Goal: Task Accomplishment & Management: Use online tool/utility

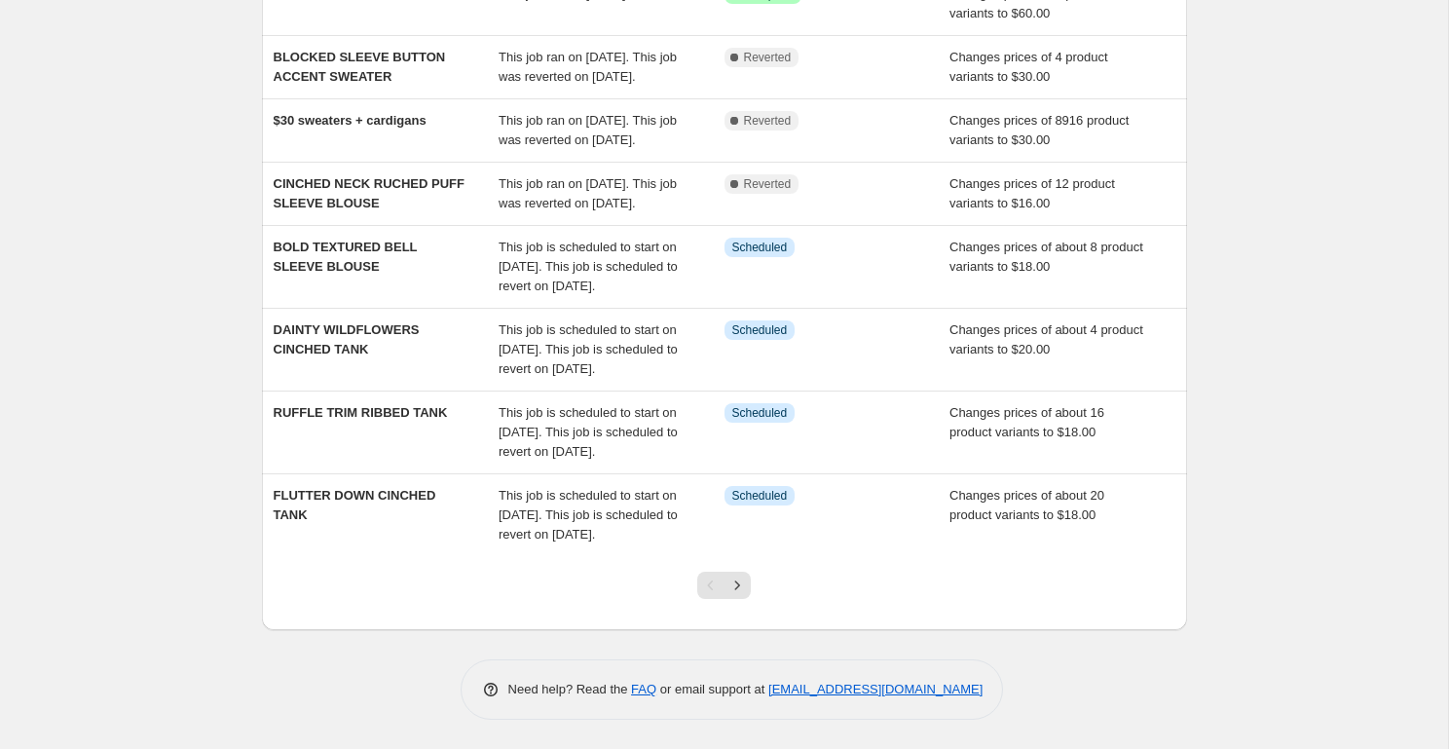
scroll to position [465, 0]
click at [738, 595] on icon "Next" at bounding box center [737, 585] width 19 height 19
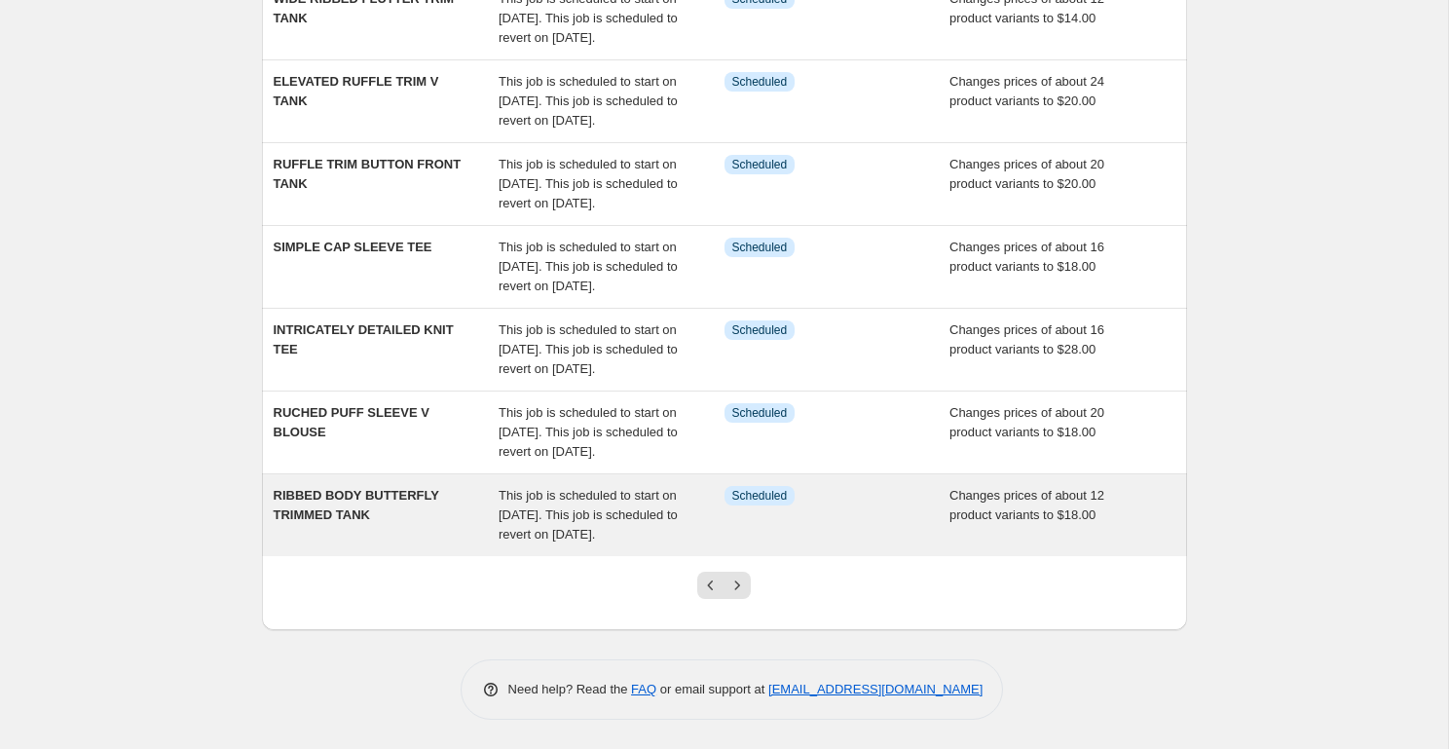
scroll to position [644, 0]
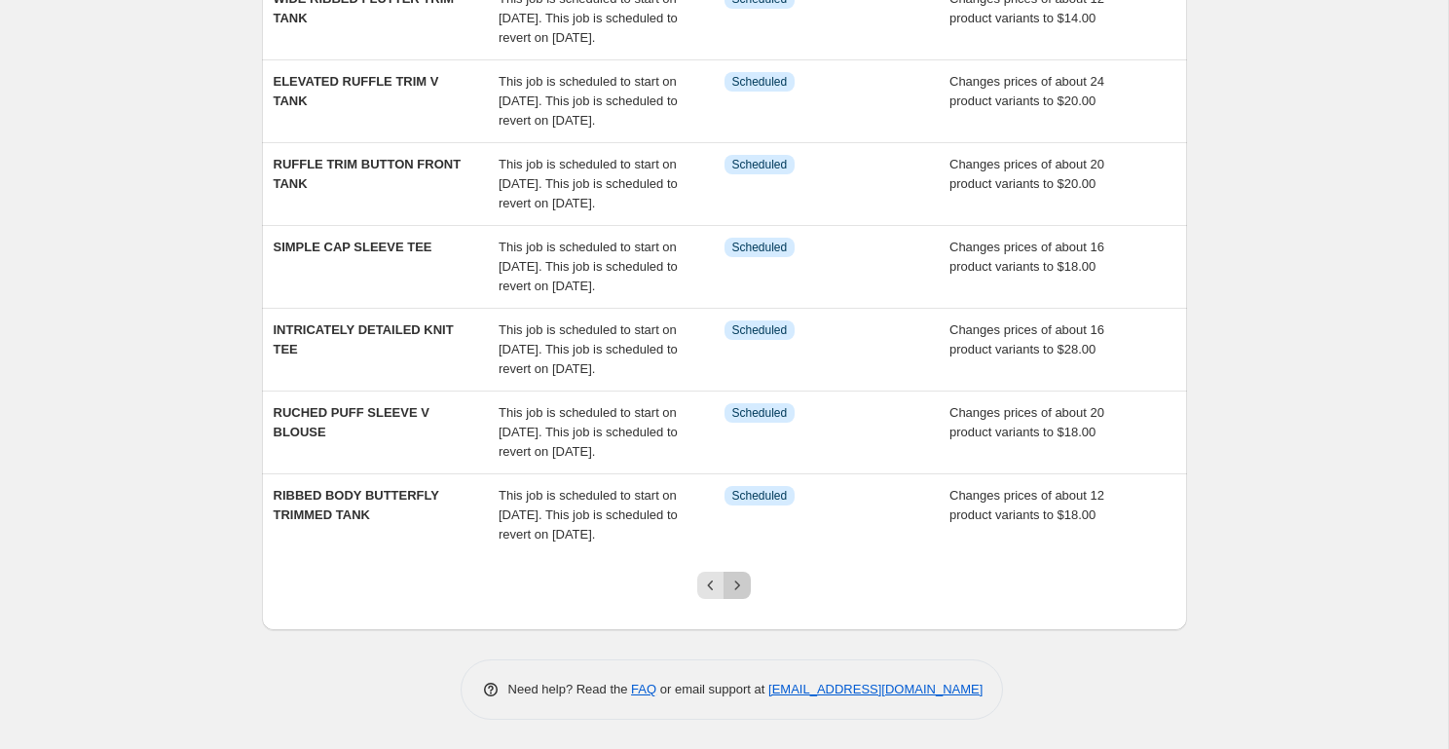
click at [736, 589] on icon "Next" at bounding box center [737, 585] width 19 height 19
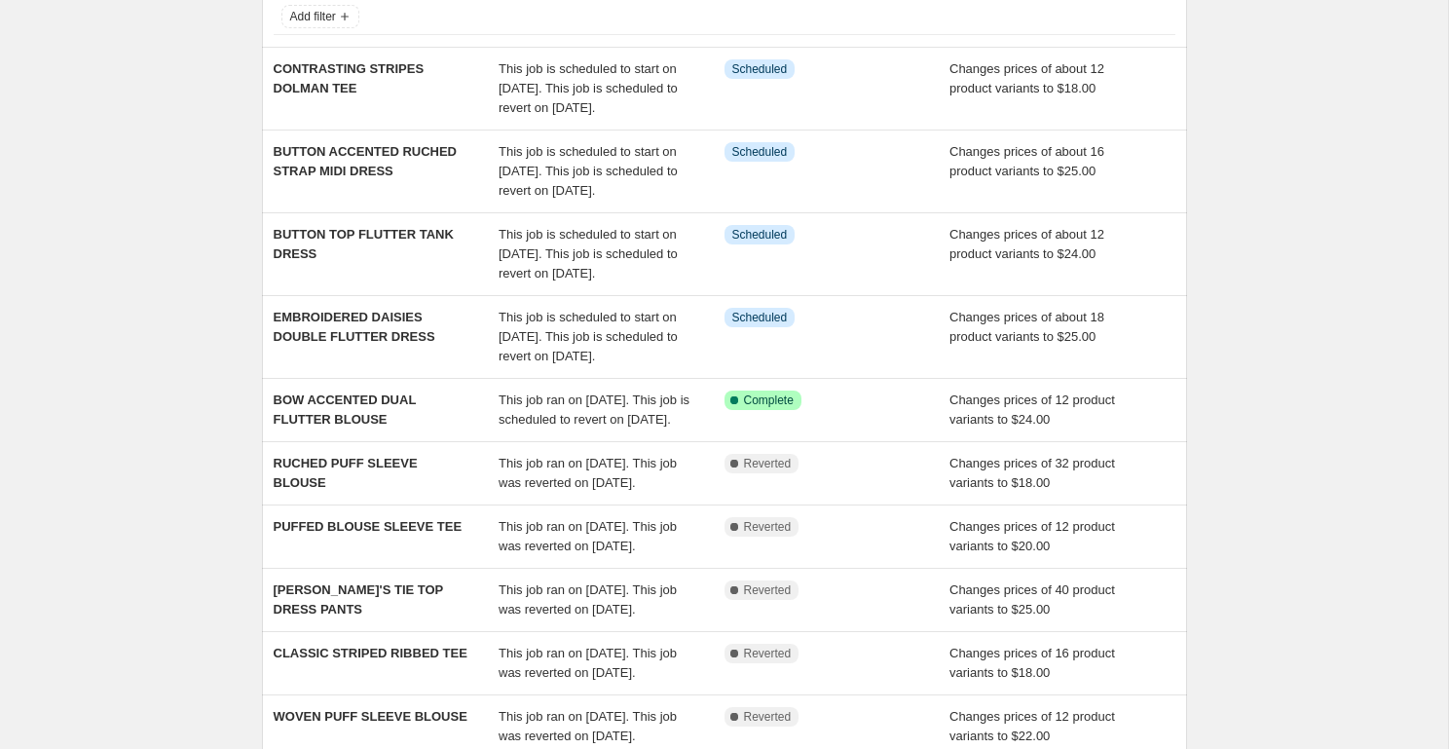
scroll to position [168, 0]
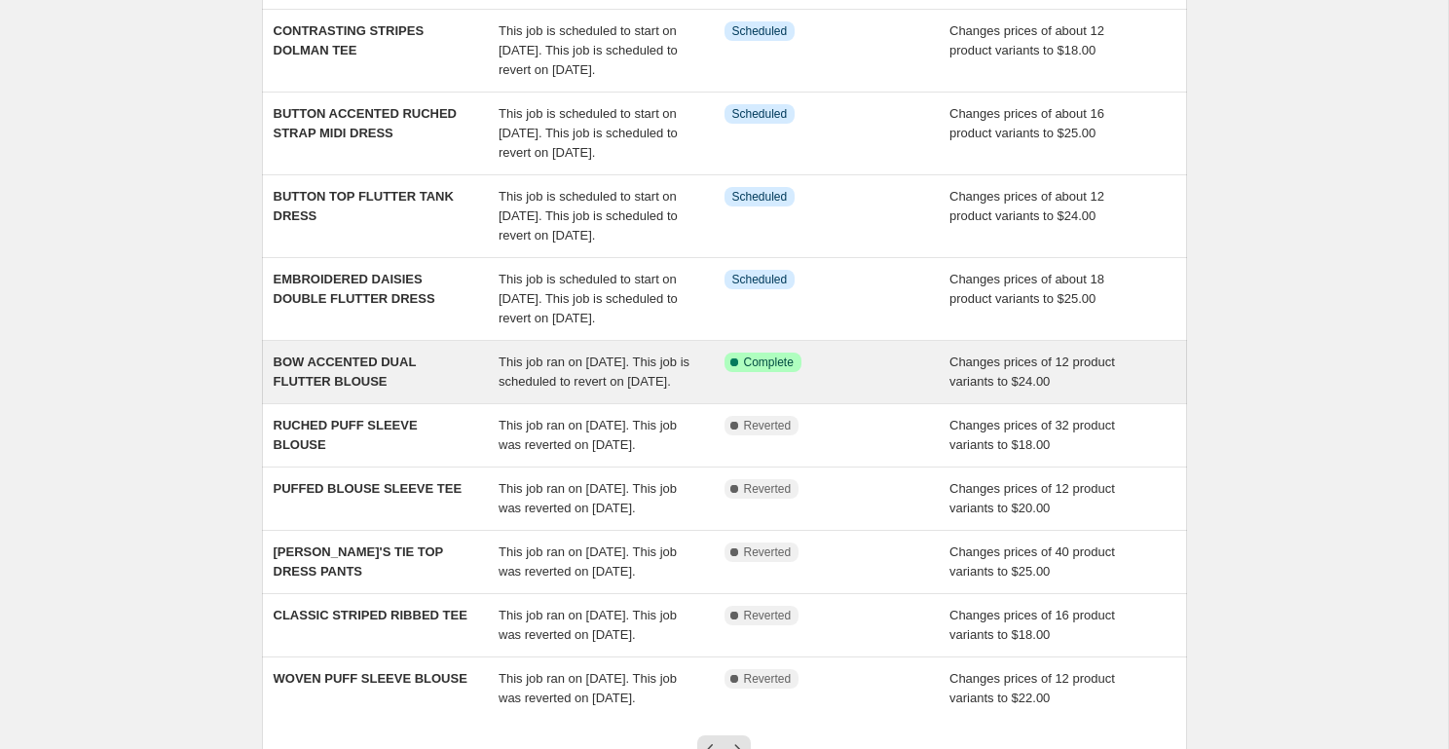
click at [343, 392] on div "BOW ACCENTED DUAL FLUTTER BLOUSE" at bounding box center [387, 372] width 226 height 39
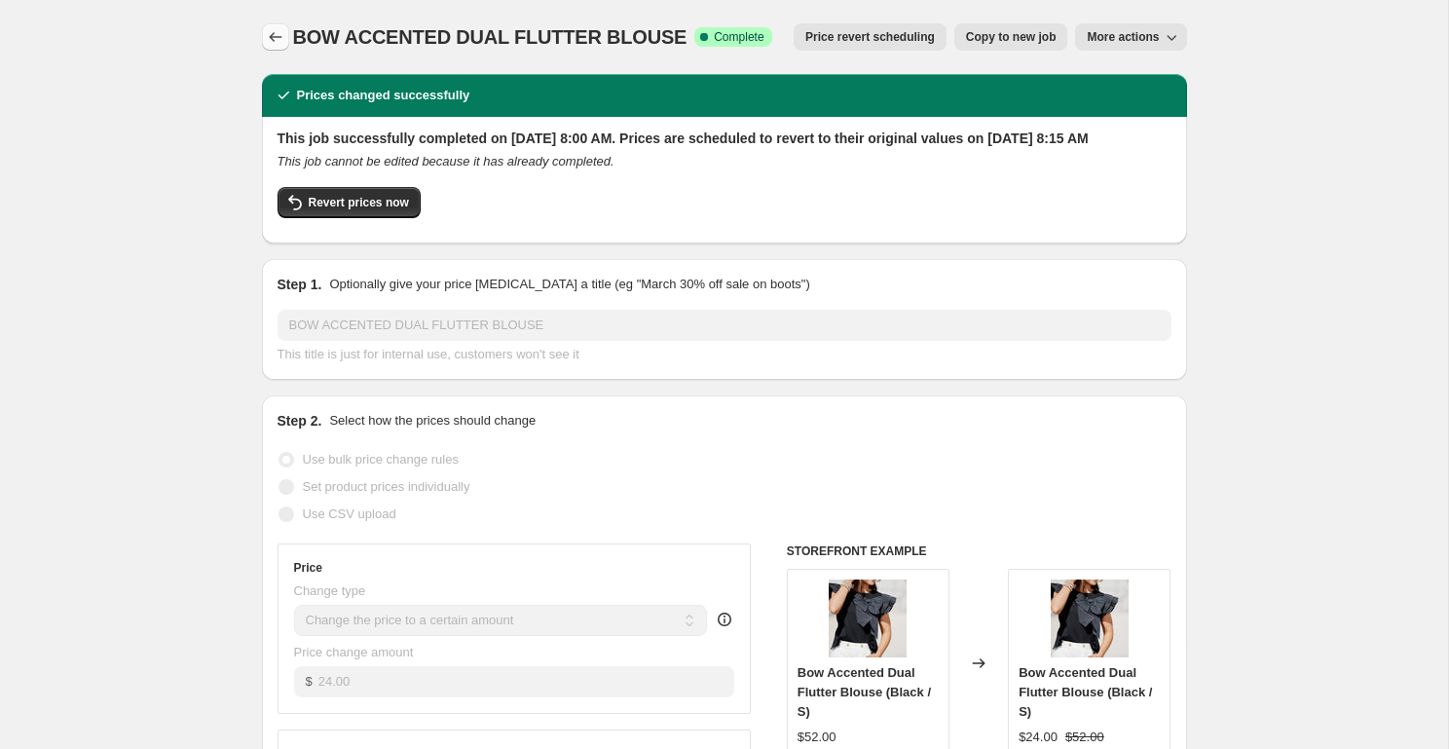
click at [279, 37] on icon "Price change jobs" at bounding box center [275, 37] width 13 height 10
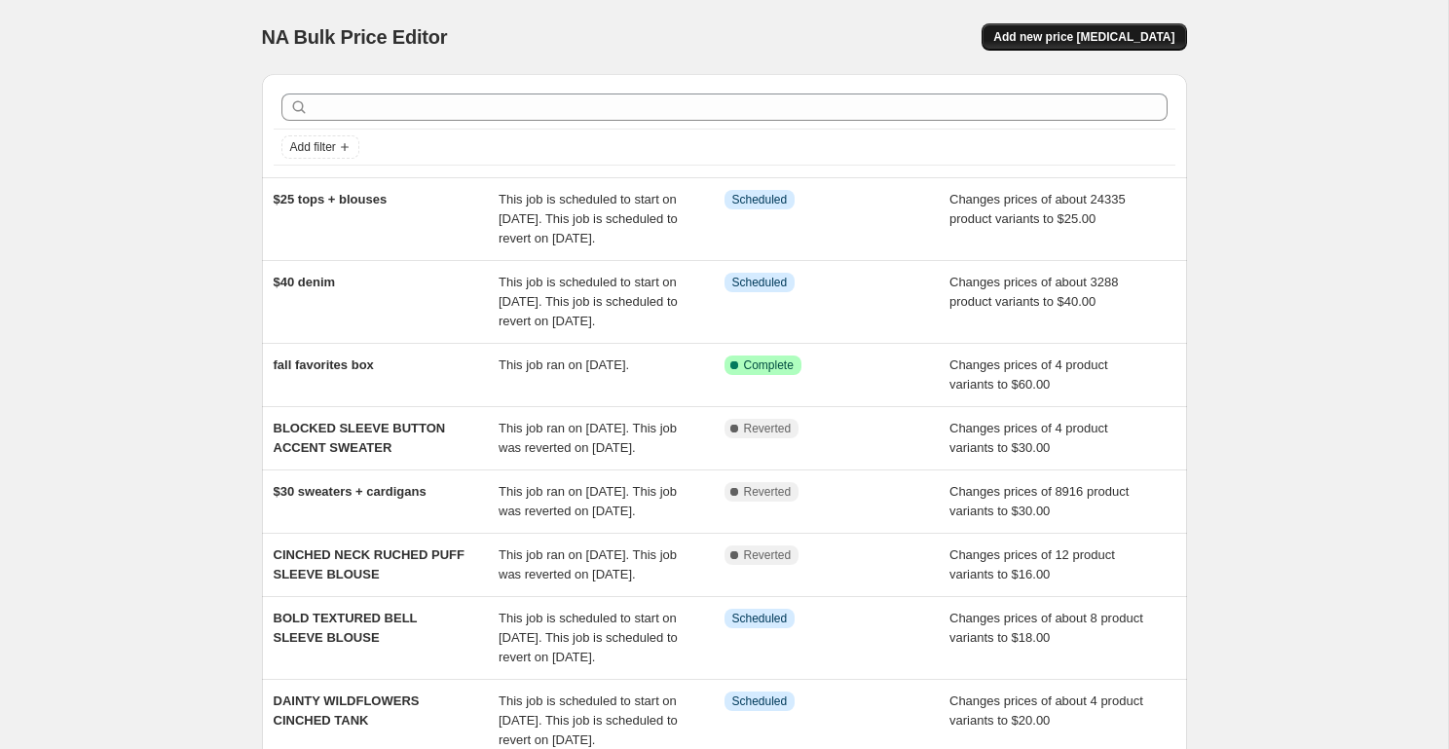
click at [1089, 40] on span "Add new price [MEDICAL_DATA]" at bounding box center [1083, 37] width 181 height 16
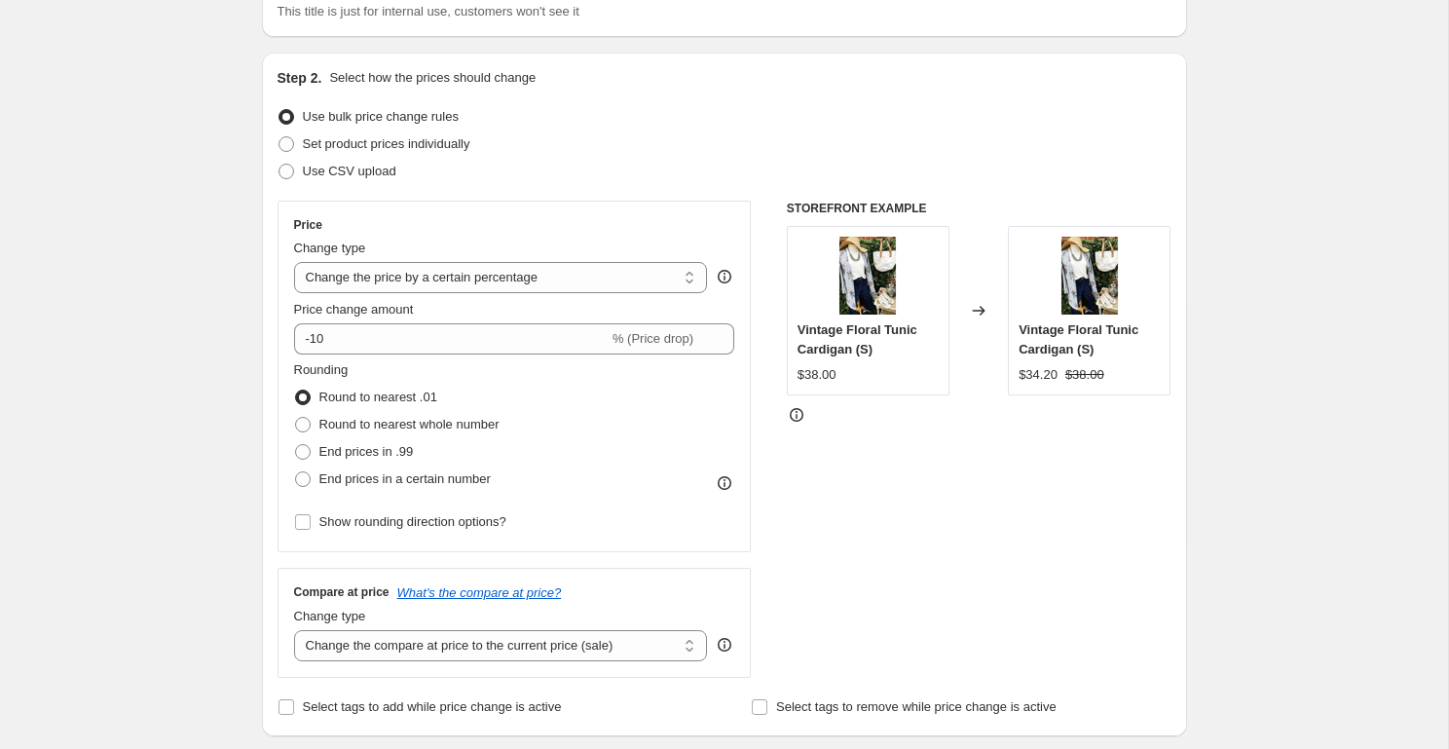
scroll to position [209, 0]
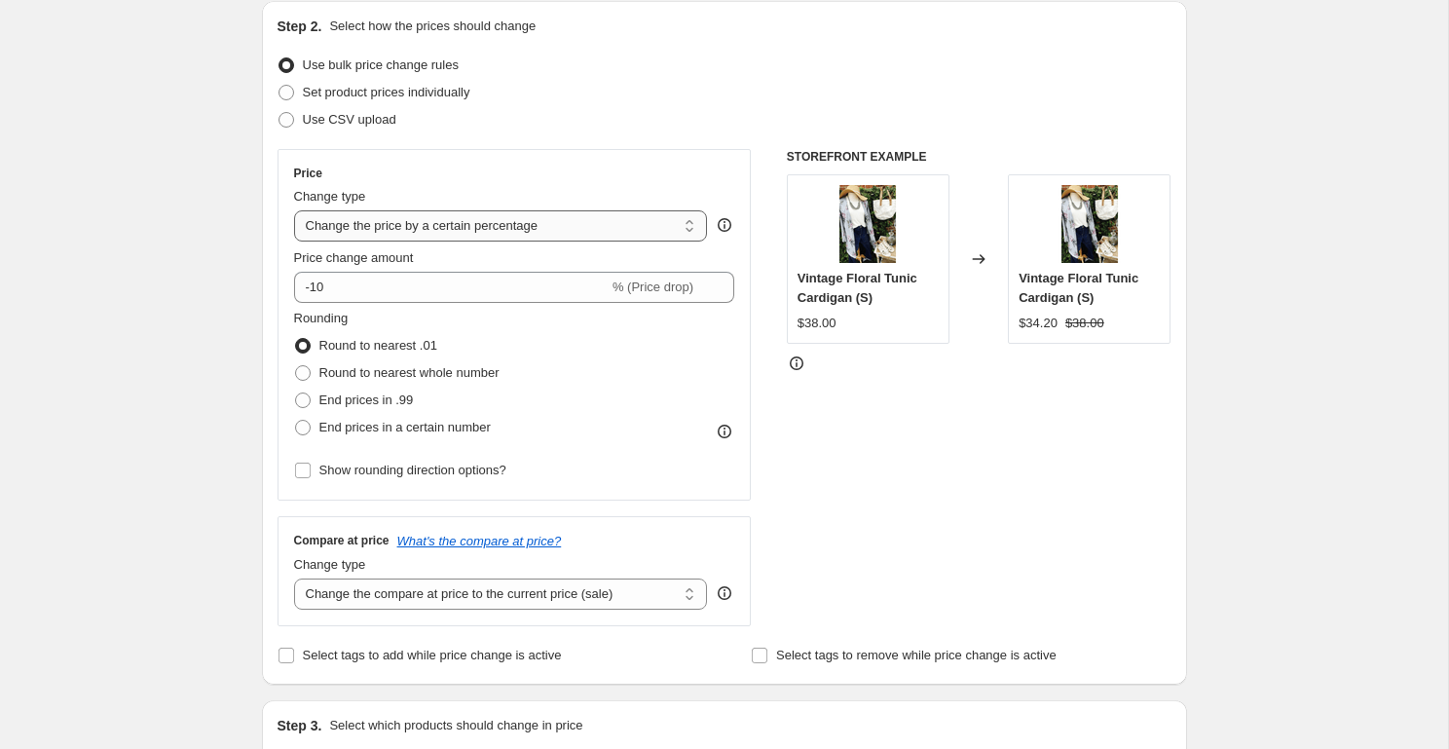
click at [366, 231] on select "Change the price to a certain amount Change the price by a certain amount Chang…" at bounding box center [501, 225] width 414 height 31
select select "to"
click at [294, 210] on select "Change the price to a certain amount Change the price by a certain amount Chang…" at bounding box center [501, 225] width 414 height 31
type input "80.00"
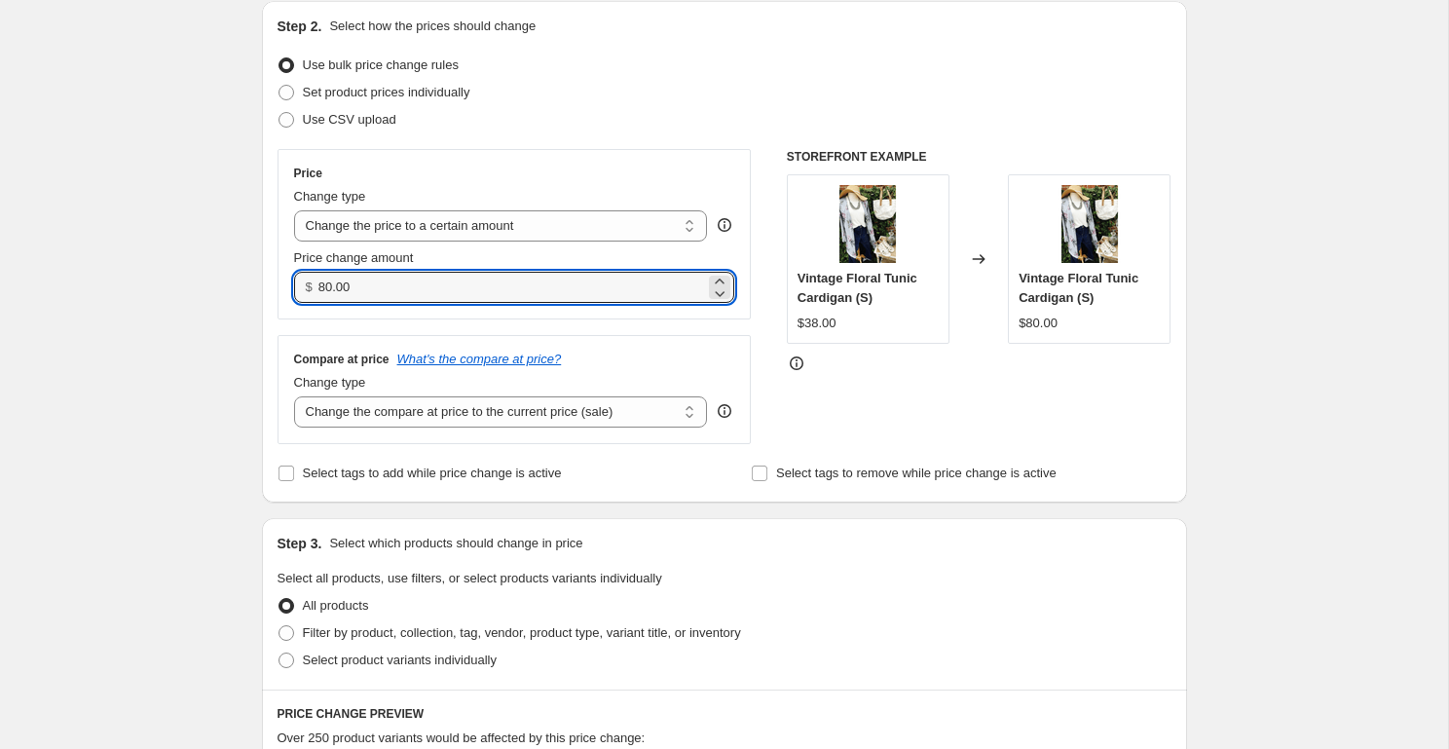
drag, startPoint x: 358, startPoint y: 289, endPoint x: 281, endPoint y: 288, distance: 76.9
click at [281, 288] on div "Price Change type Change the price to a certain amount Change the price by a ce…" at bounding box center [515, 234] width 474 height 170
click at [194, 331] on div "Create new price [MEDICAL_DATA]. This page is ready Create new price [MEDICAL_D…" at bounding box center [724, 674] width 1448 height 1766
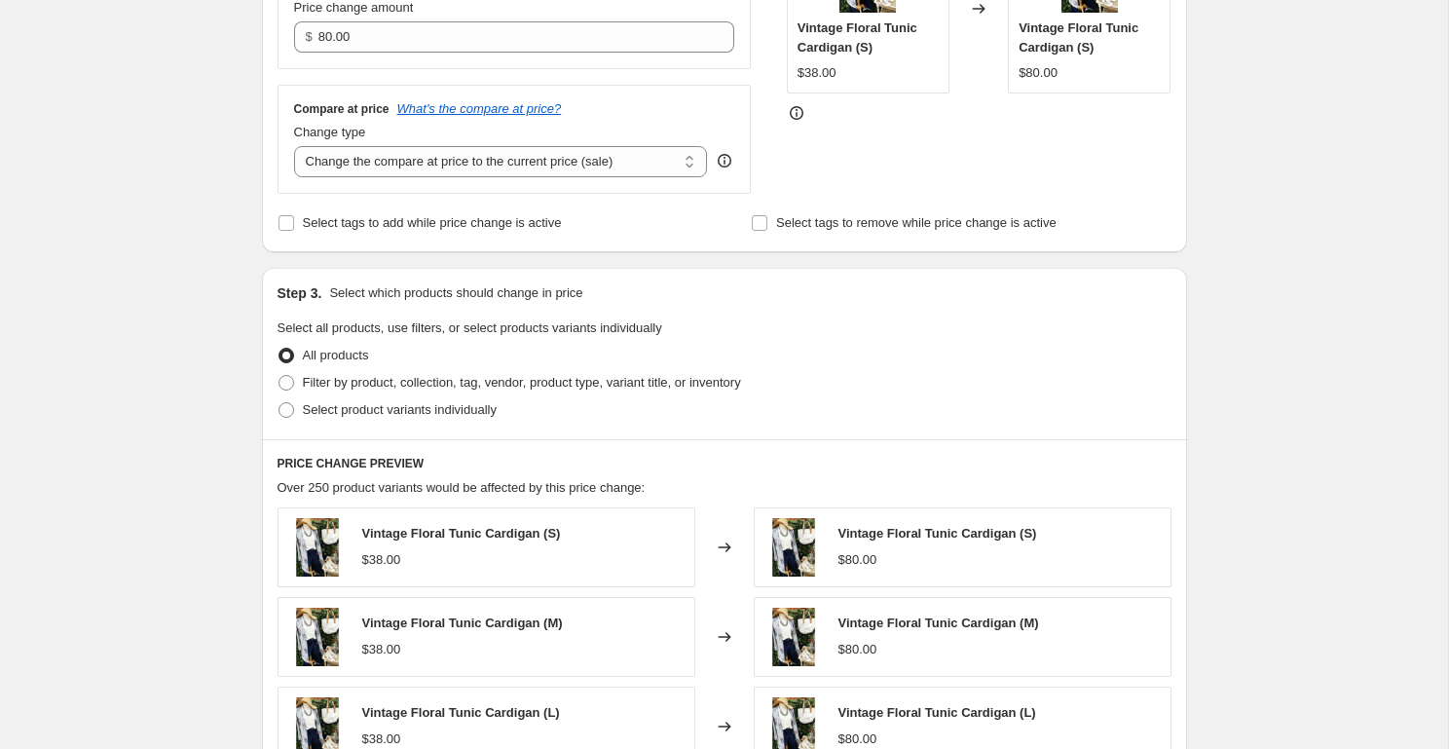
scroll to position [481, 0]
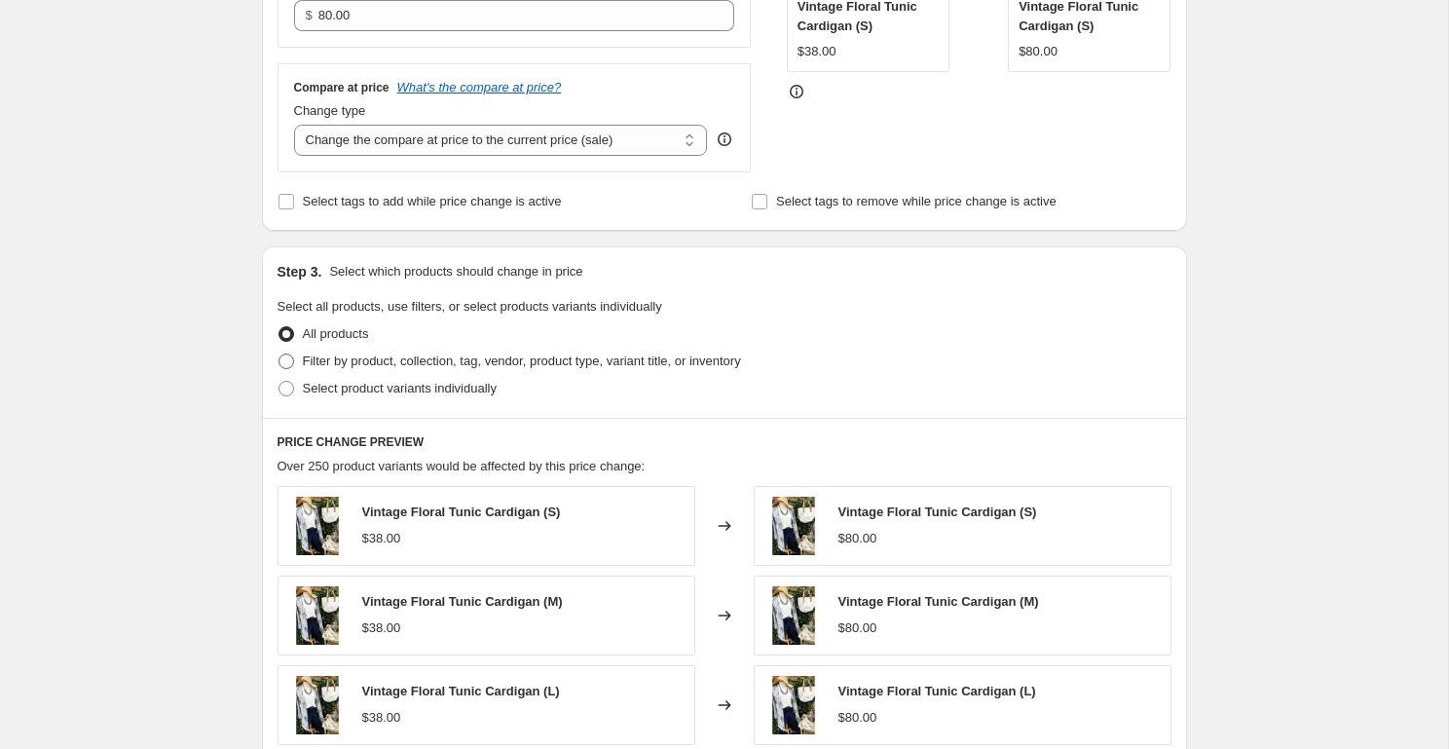
click at [323, 358] on span "Filter by product, collection, tag, vendor, product type, variant title, or inv…" at bounding box center [522, 361] width 438 height 15
click at [280, 355] on input "Filter by product, collection, tag, vendor, product type, variant title, or inv…" at bounding box center [279, 354] width 1 height 1
radio input "true"
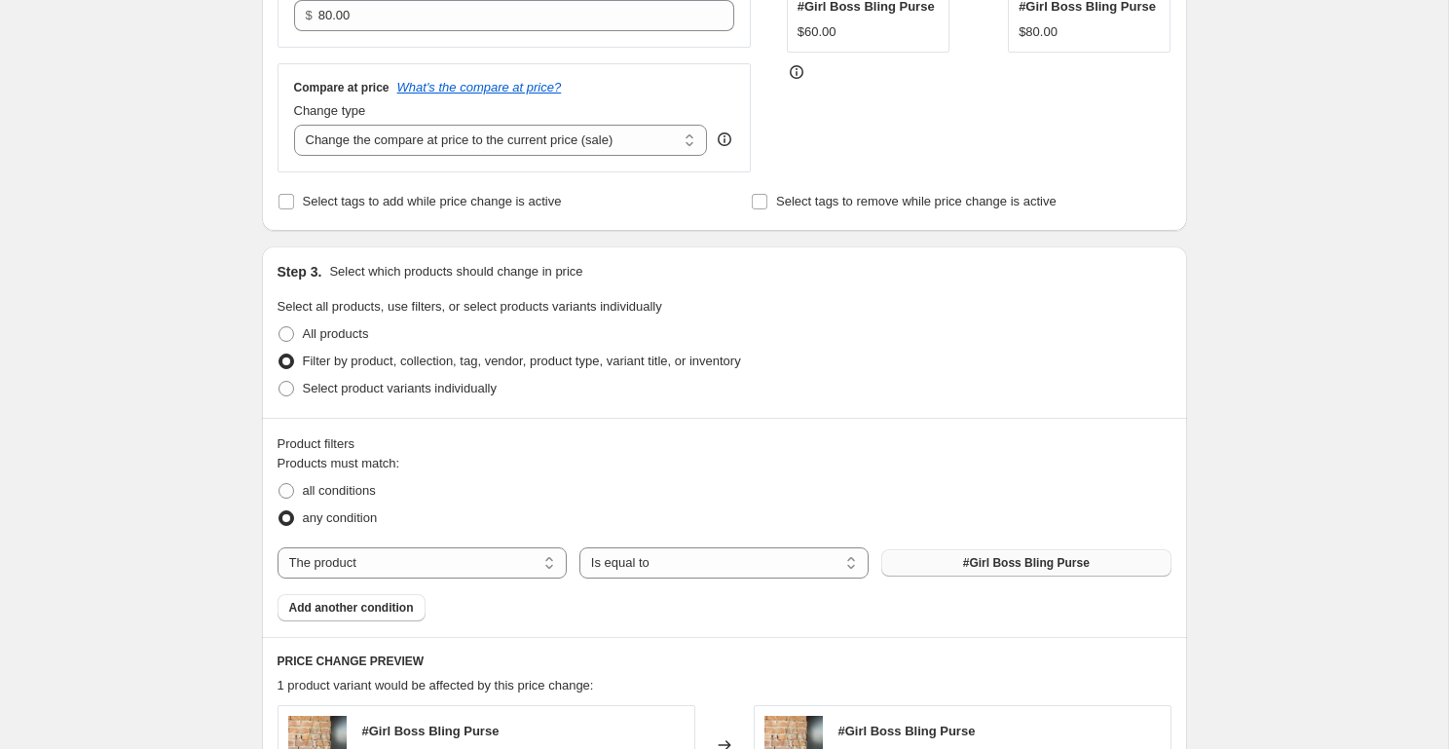
click at [919, 562] on button "#Girl Boss Bling Purse" at bounding box center [1025, 562] width 289 height 27
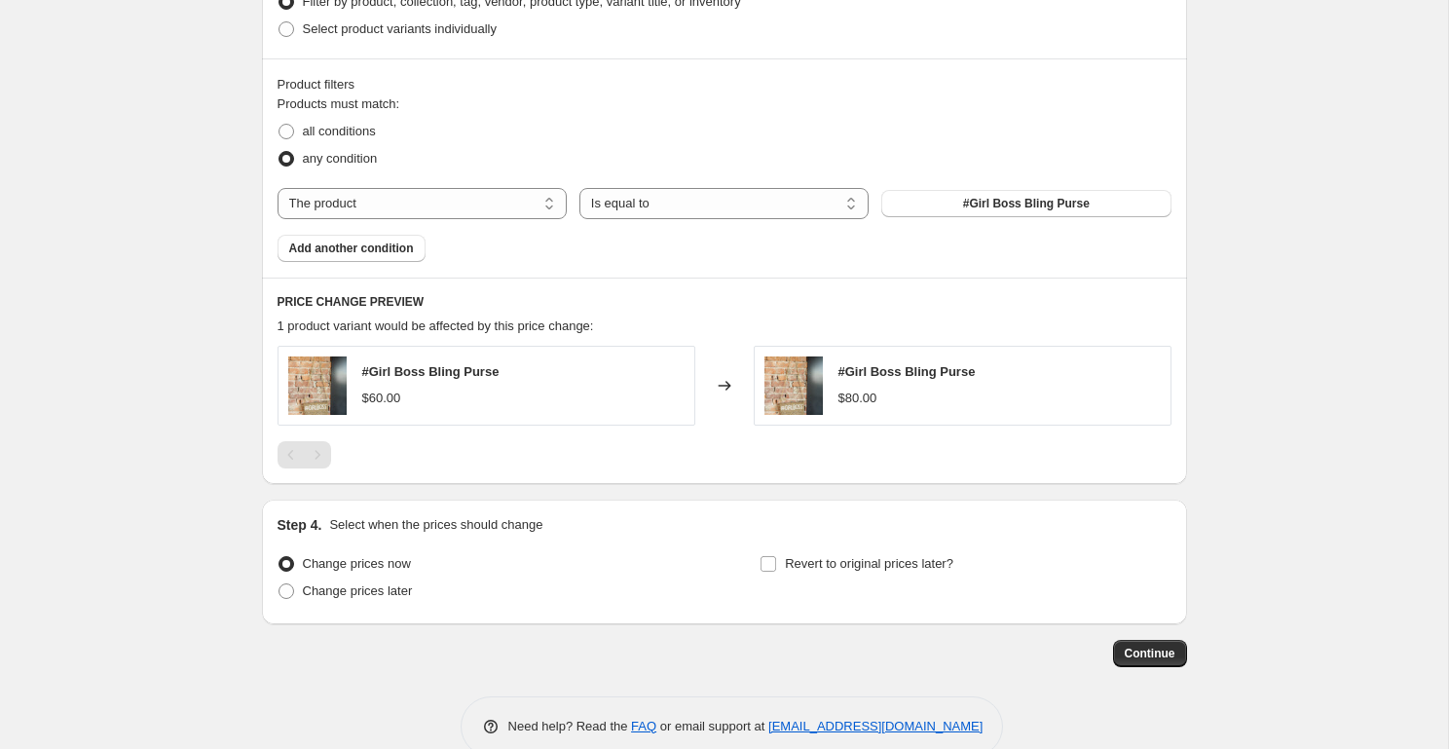
scroll to position [877, 0]
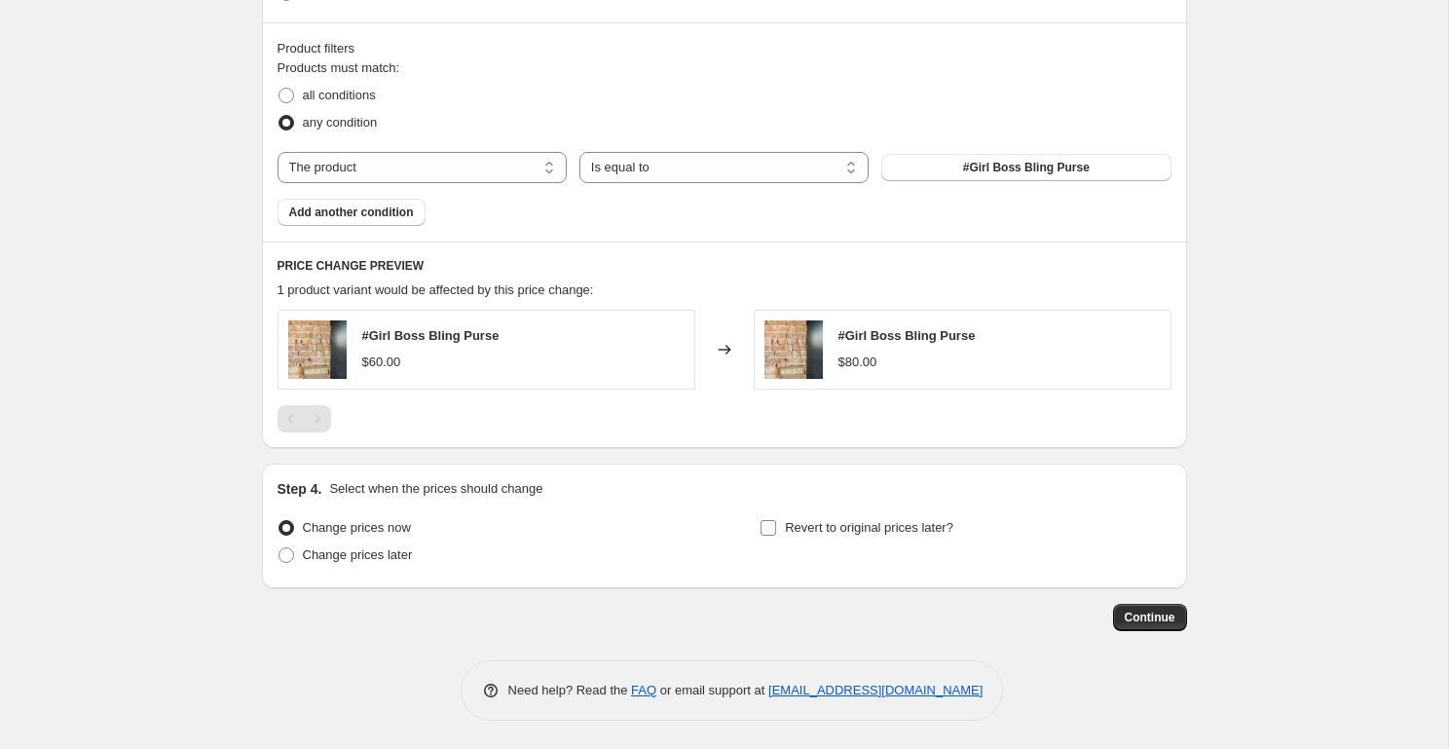
click at [775, 532] on input "Revert to original prices later?" at bounding box center [769, 528] width 16 height 16
checkbox input "true"
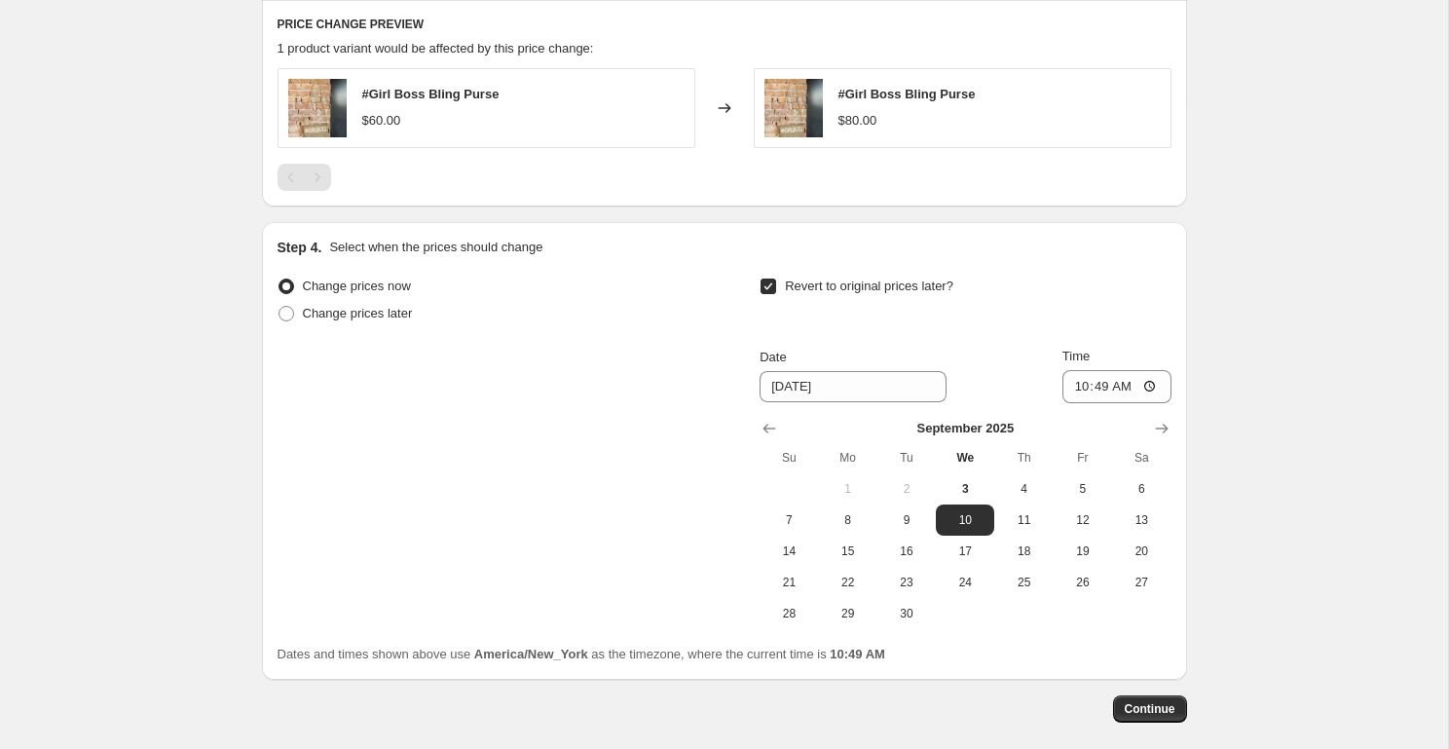
scroll to position [1139, 0]
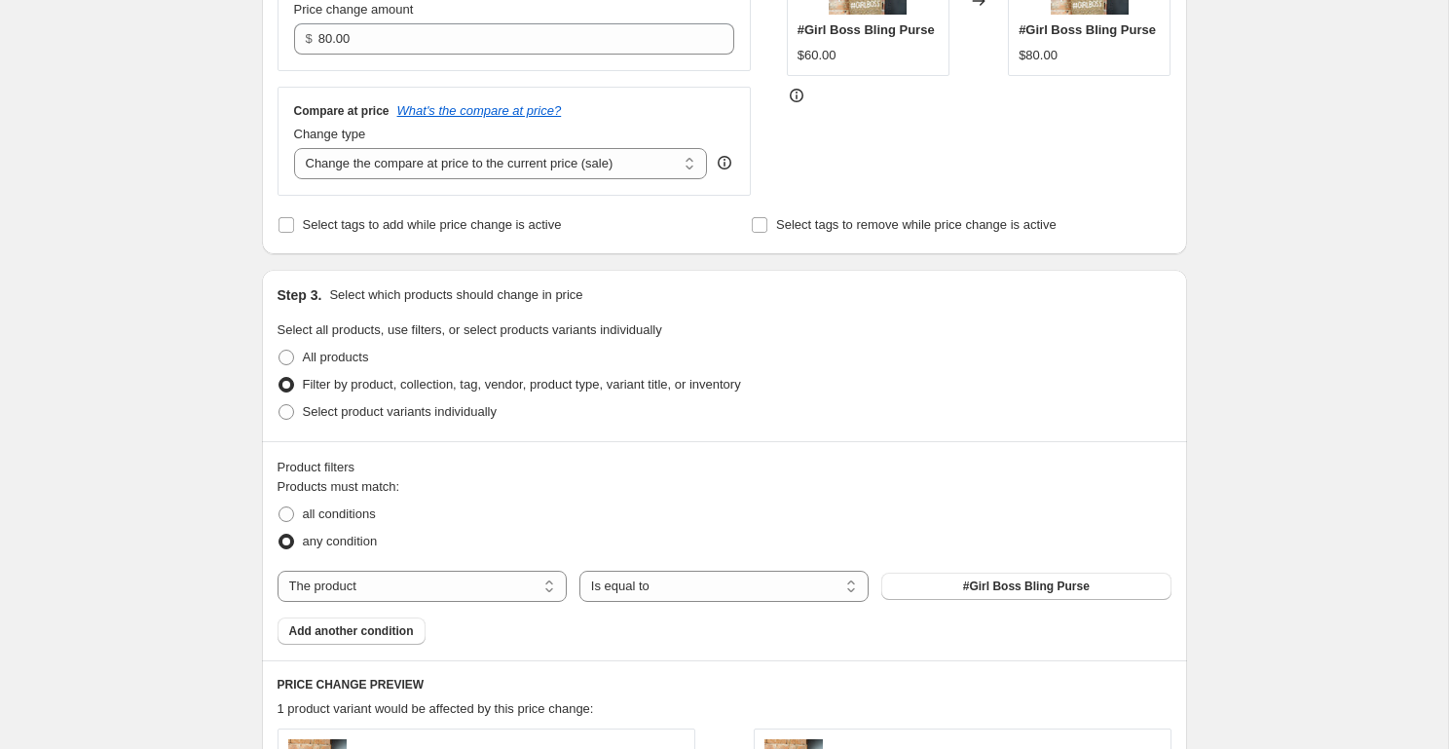
scroll to position [0, 0]
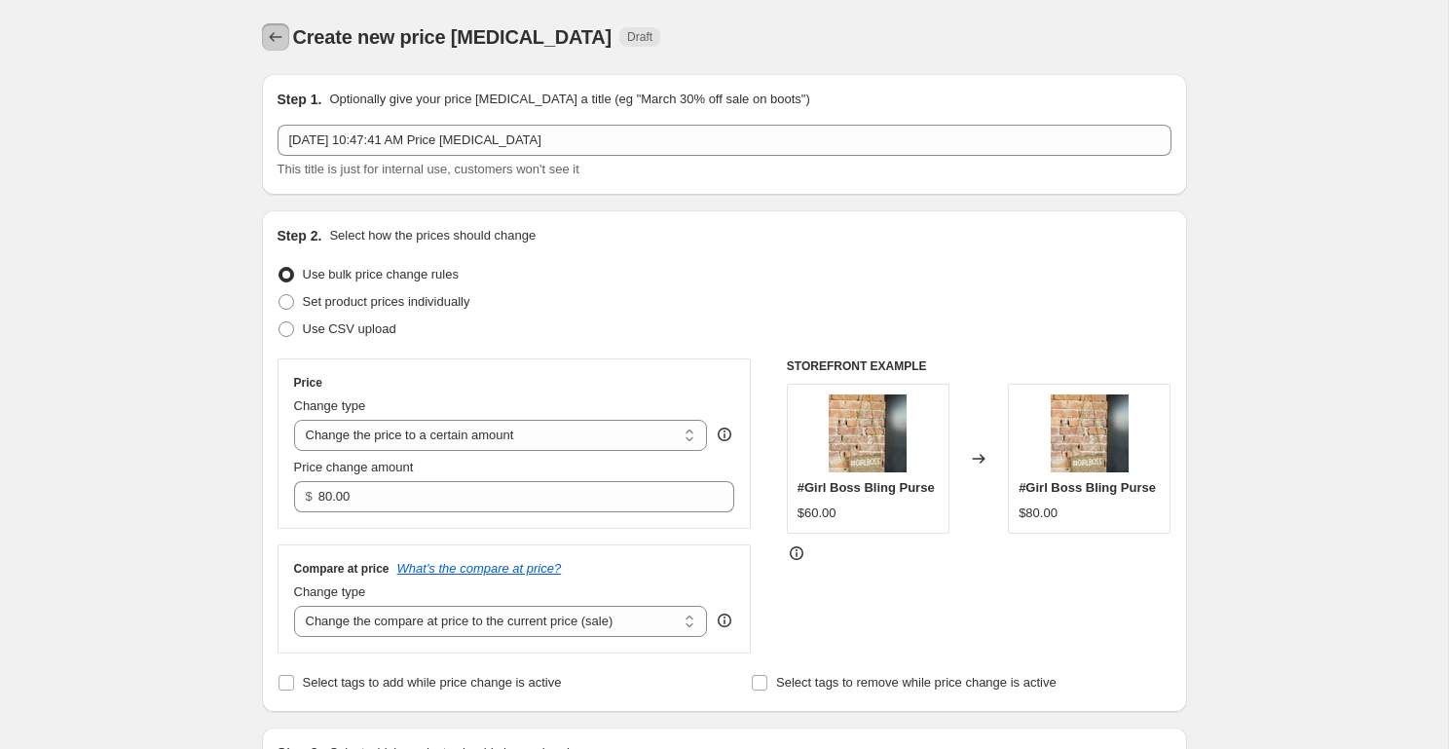
click at [277, 33] on icon "Price change jobs" at bounding box center [275, 36] width 19 height 19
